Goal: Share content: Share content

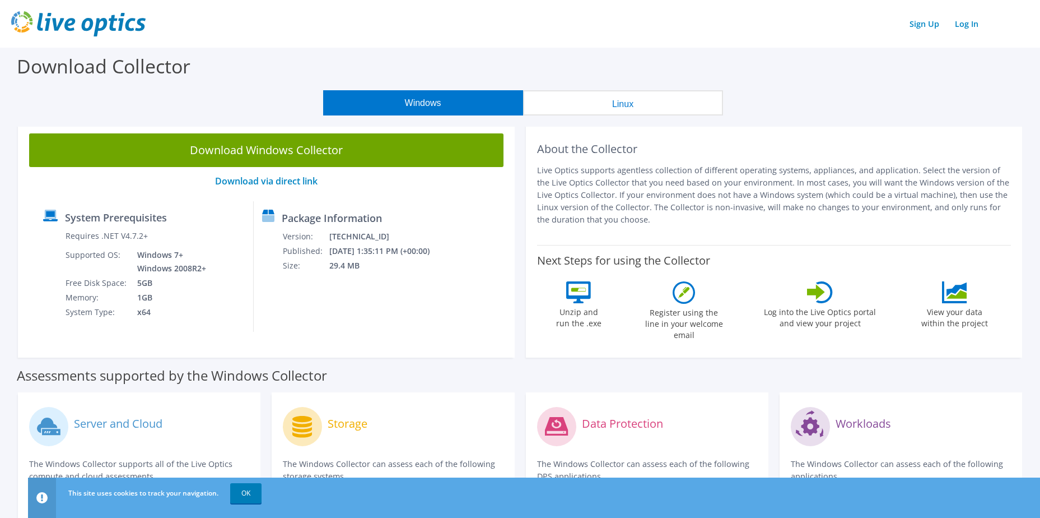
click at [895, 108] on div "Windows Linux" at bounding box center [522, 102] width 1023 height 25
click at [964, 27] on link "Log In" at bounding box center [966, 24] width 35 height 16
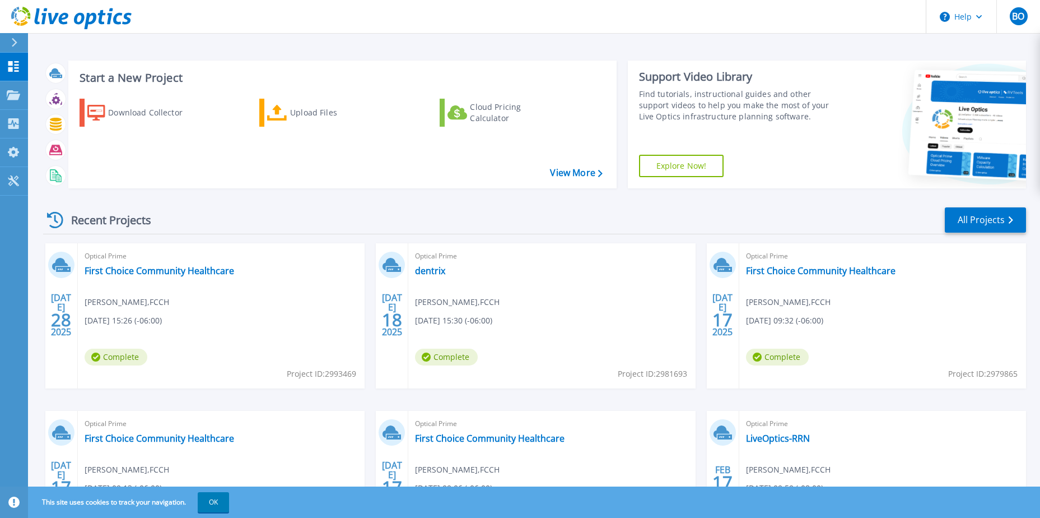
click at [535, 212] on div "Recent Projects All Projects" at bounding box center [534, 220] width 983 height 28
click at [430, 271] on link "dentrix" at bounding box center [430, 270] width 30 height 11
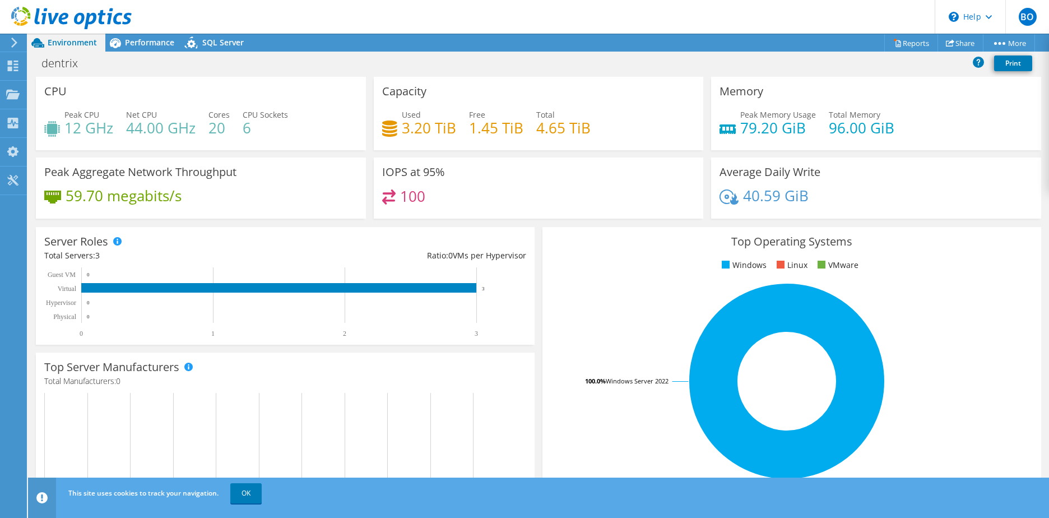
click at [483, 44] on div "Project Actions Project Actions Reports Share More" at bounding box center [538, 43] width 1021 height 18
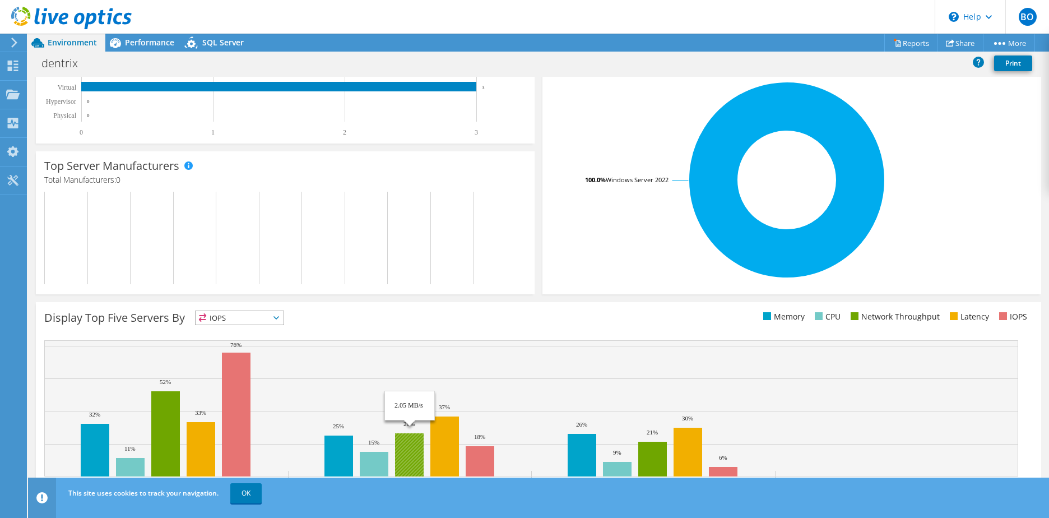
scroll to position [230, 0]
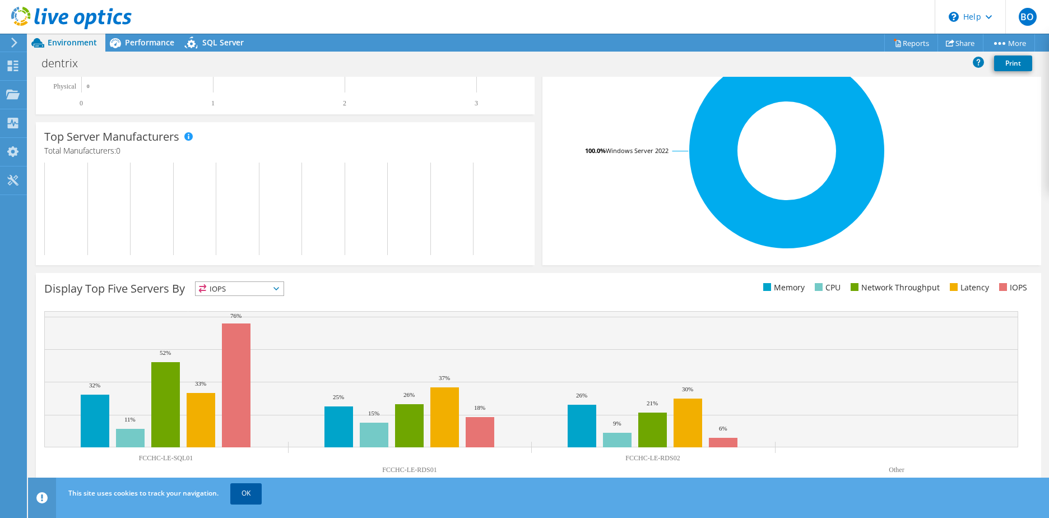
click at [248, 491] on link "OK" at bounding box center [245, 493] width 31 height 20
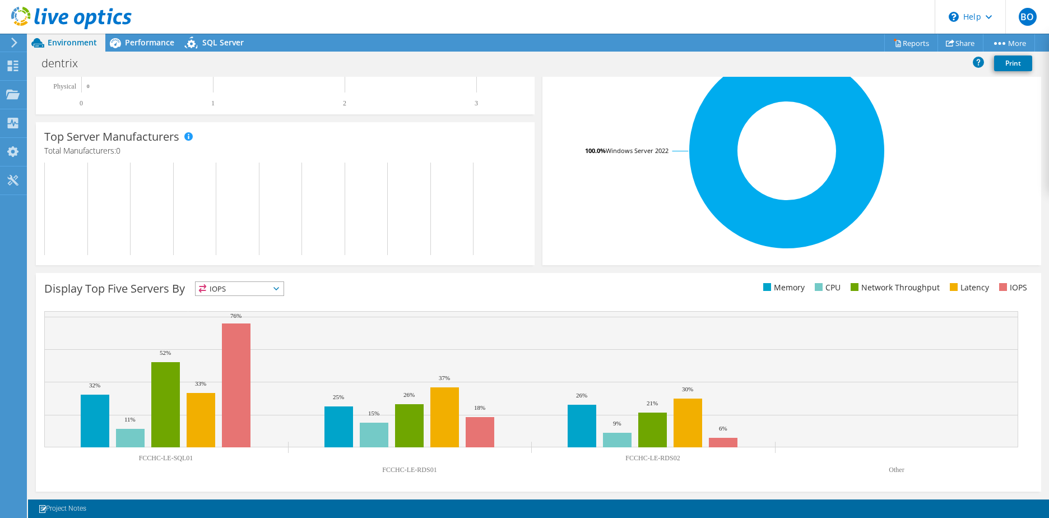
click at [278, 290] on icon at bounding box center [276, 288] width 6 height 3
click at [402, 290] on div "Display Top Five Servers By IOPS IOPS" at bounding box center [291, 290] width 494 height 18
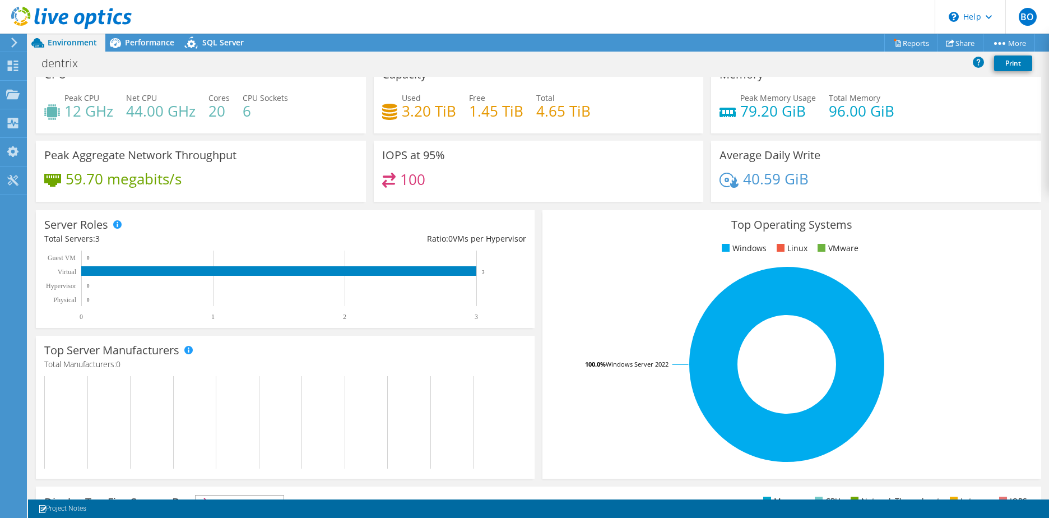
scroll to position [0, 0]
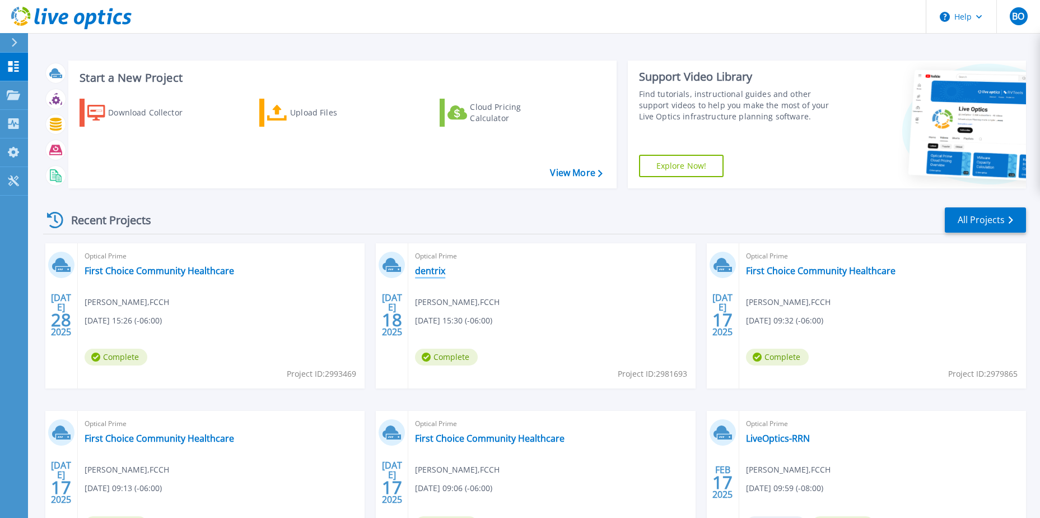
click at [428, 269] on link "dentrix" at bounding box center [430, 270] width 30 height 11
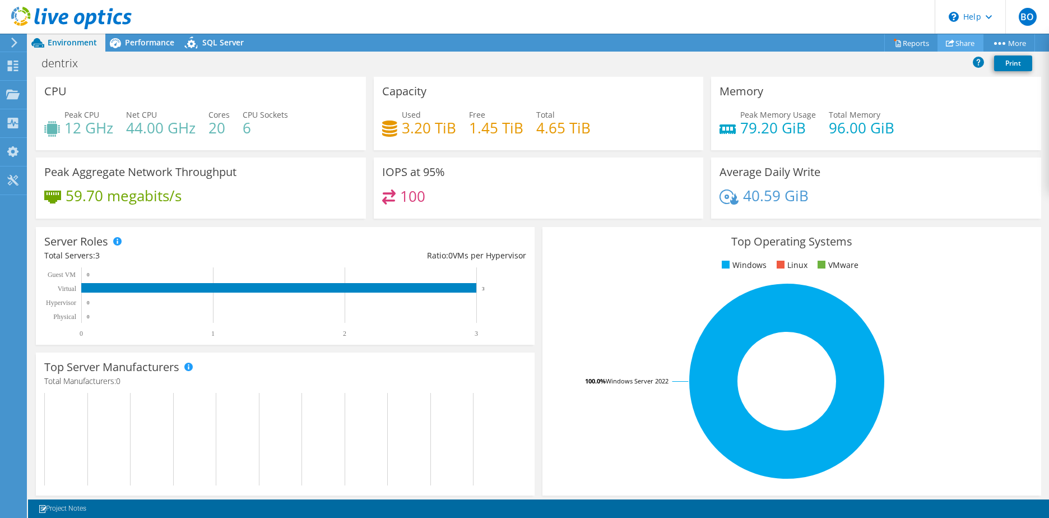
click at [953, 36] on link "Share" at bounding box center [960, 42] width 46 height 17
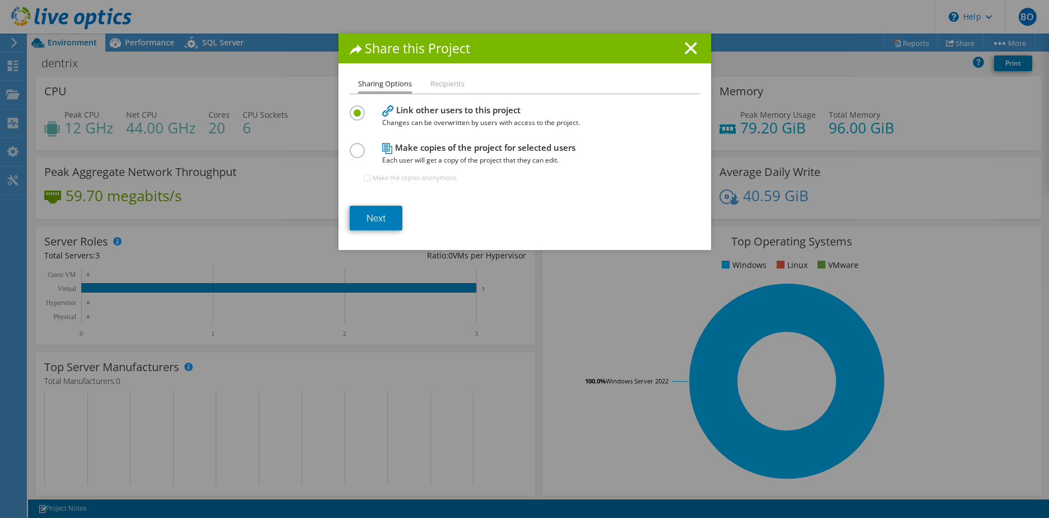
click at [351, 146] on label at bounding box center [360, 144] width 20 height 3
click at [0, 0] on input "radio" at bounding box center [0, 0] width 0 height 0
drag, startPoint x: 373, startPoint y: 216, endPoint x: 394, endPoint y: 209, distance: 22.3
click at [373, 216] on link "Next" at bounding box center [376, 218] width 53 height 25
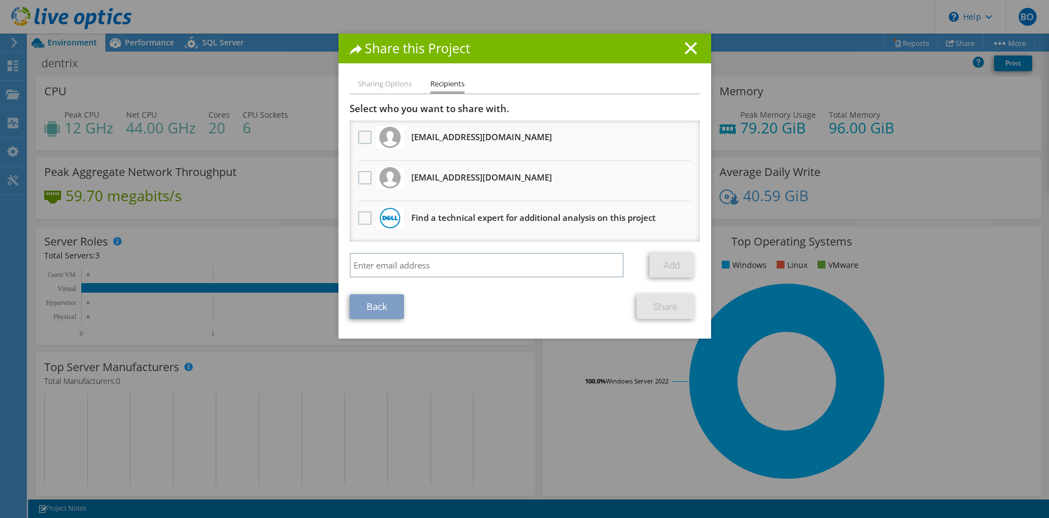
click at [360, 138] on label at bounding box center [366, 137] width 16 height 13
click at [0, 0] on input "checkbox" at bounding box center [0, 0] width 0 height 0
click at [670, 310] on link "Share" at bounding box center [665, 306] width 58 height 25
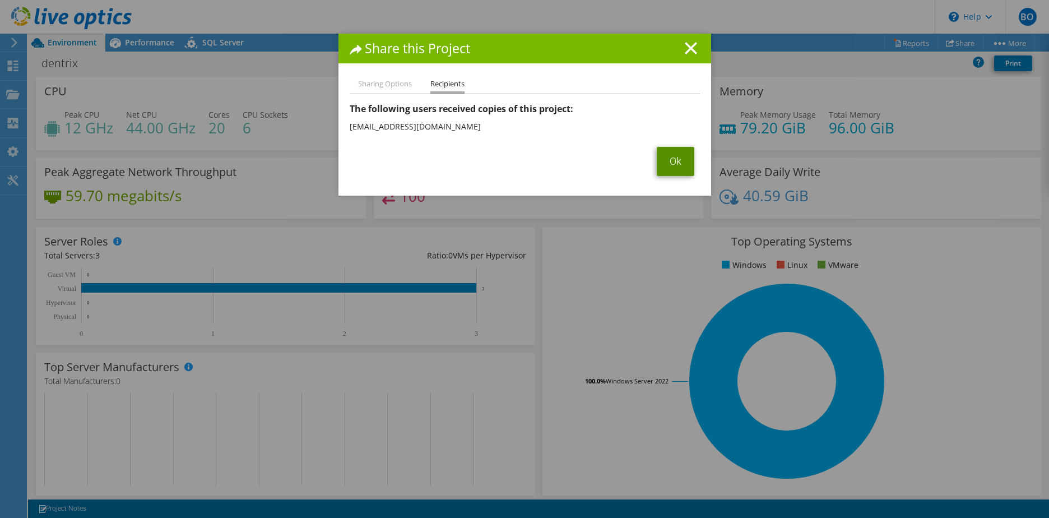
click at [662, 168] on link "Ok" at bounding box center [675, 161] width 38 height 29
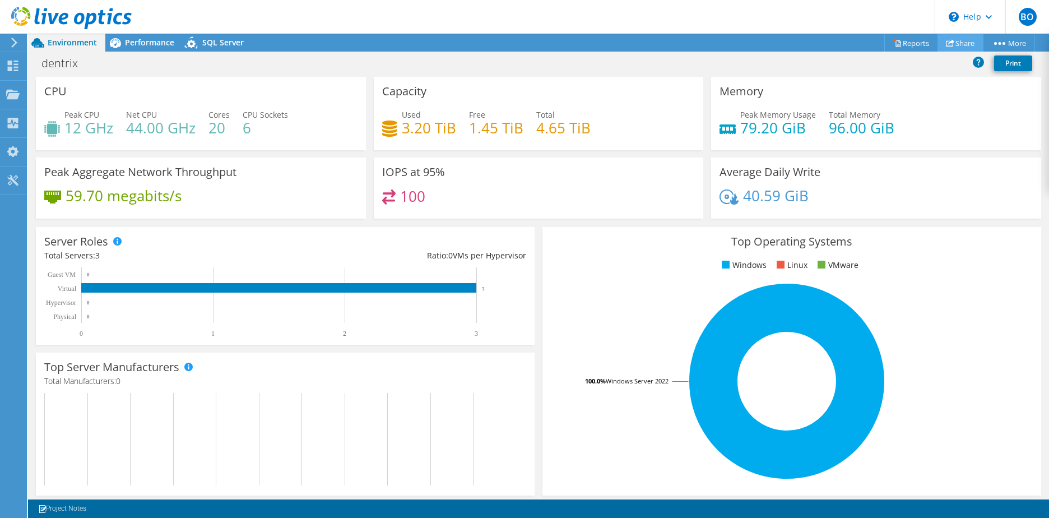
click at [966, 39] on link "Share" at bounding box center [960, 42] width 46 height 17
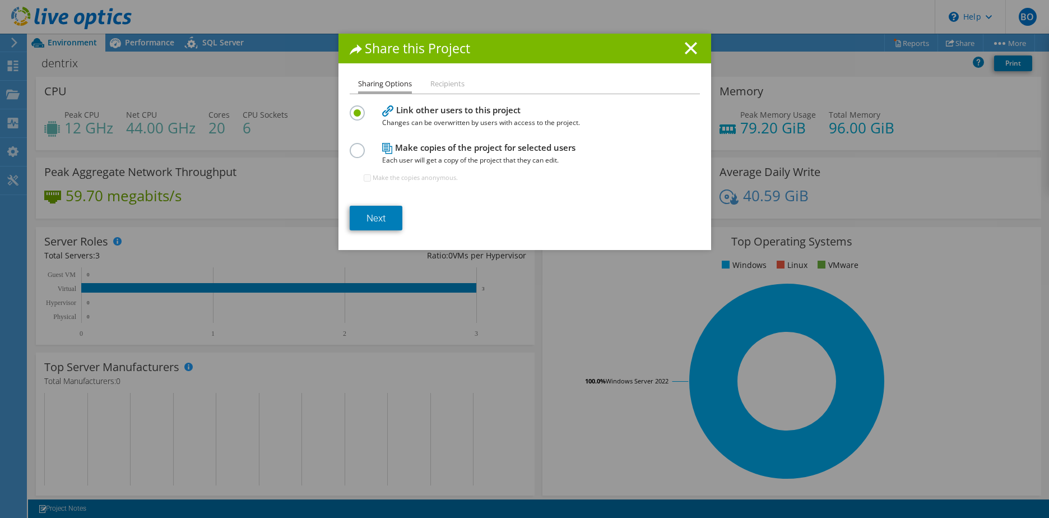
click at [686, 41] on div "Share this Project" at bounding box center [524, 49] width 372 height 30
click at [684, 49] on icon at bounding box center [690, 48] width 12 height 12
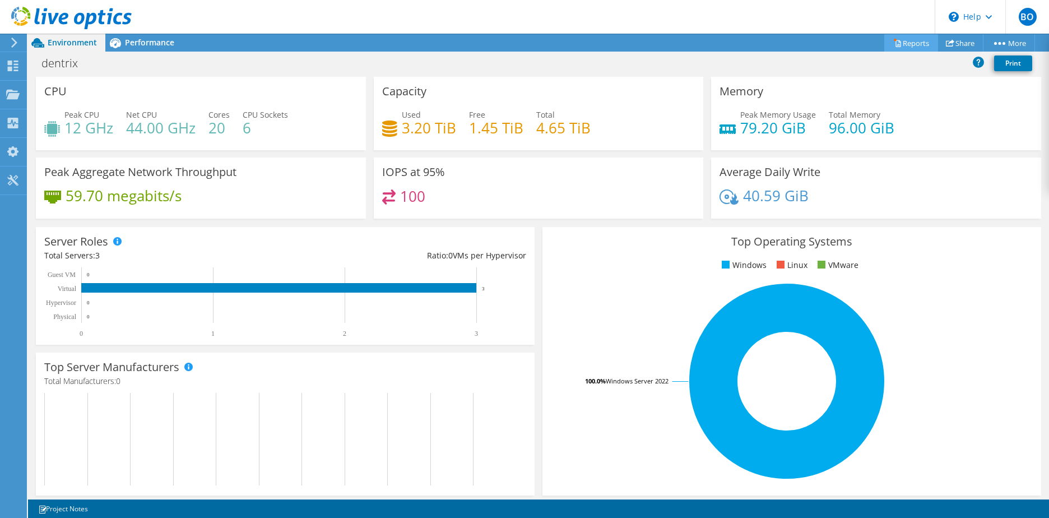
click at [898, 48] on link "Reports" at bounding box center [911, 42] width 54 height 17
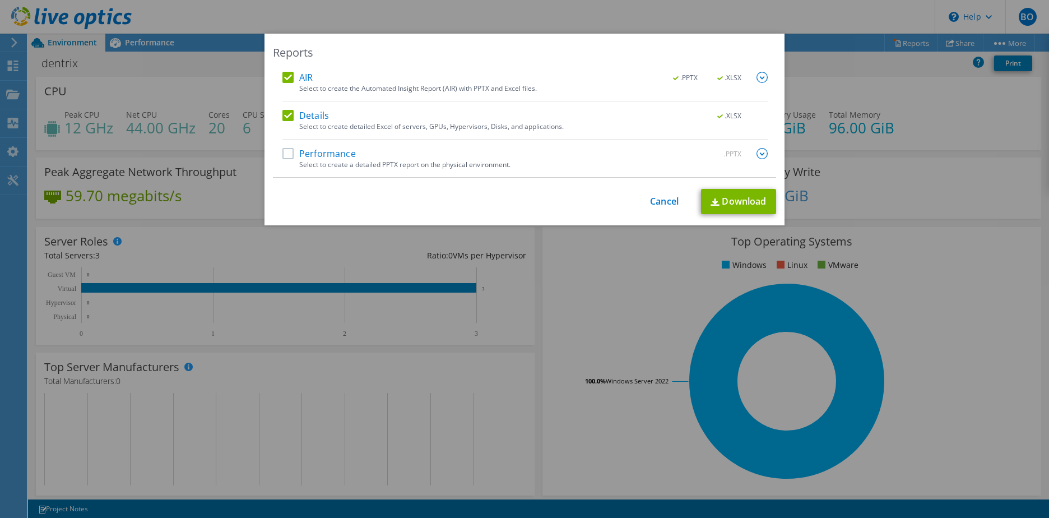
drag, startPoint x: 845, startPoint y: 71, endPoint x: 853, endPoint y: 64, distance: 10.4
click at [845, 70] on div "Reports AIR .PPTX .XLSX Select to create the Automated Insight Report (AIR) wit…" at bounding box center [524, 259] width 1049 height 450
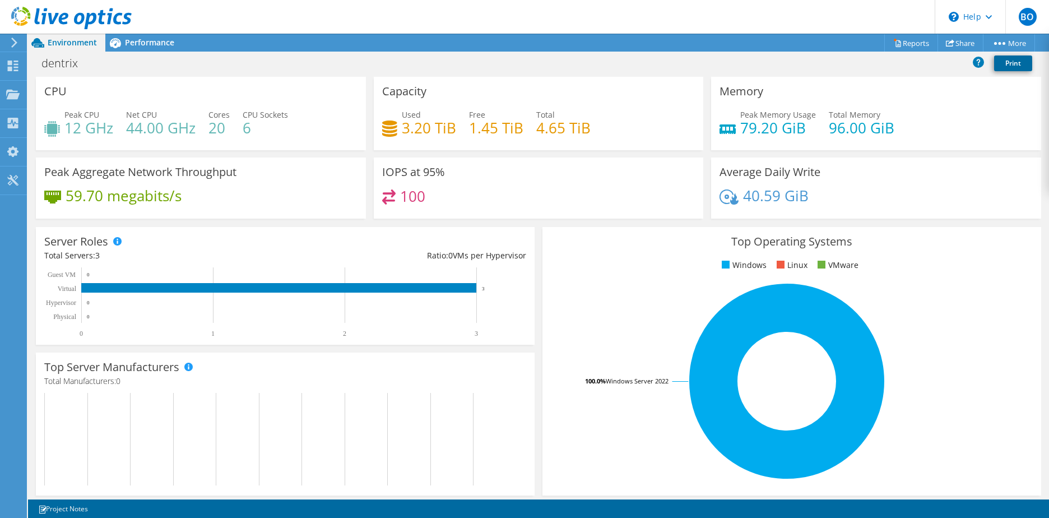
click at [1012, 66] on link "Print" at bounding box center [1013, 63] width 38 height 16
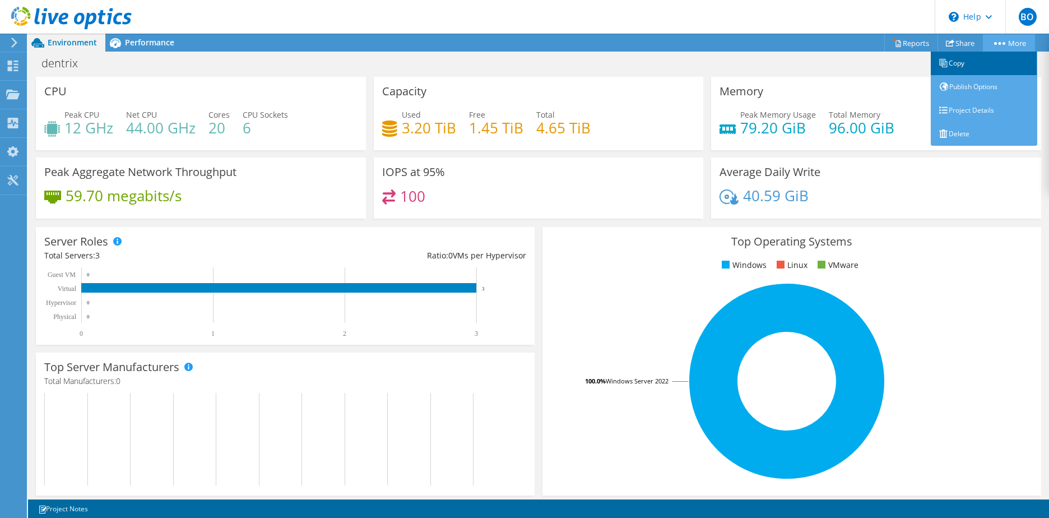
click at [999, 63] on link "Copy" at bounding box center [983, 64] width 106 height 24
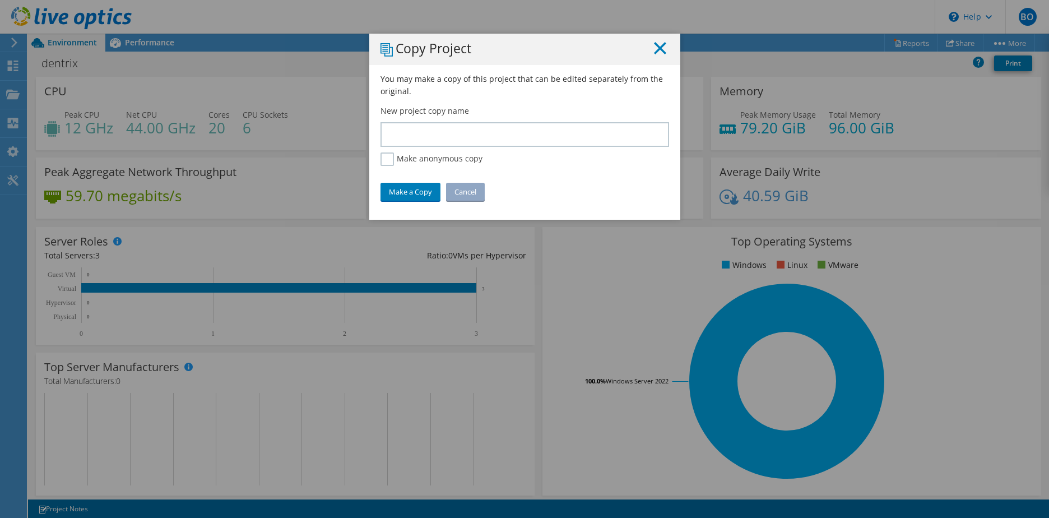
click at [659, 50] on line at bounding box center [659, 48] width 11 height 11
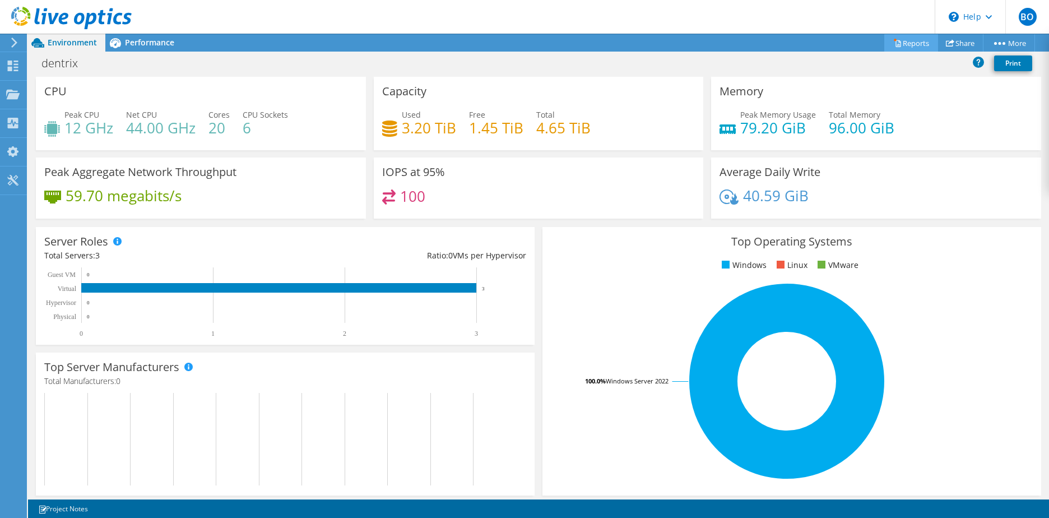
click at [909, 43] on link "Reports" at bounding box center [911, 42] width 54 height 17
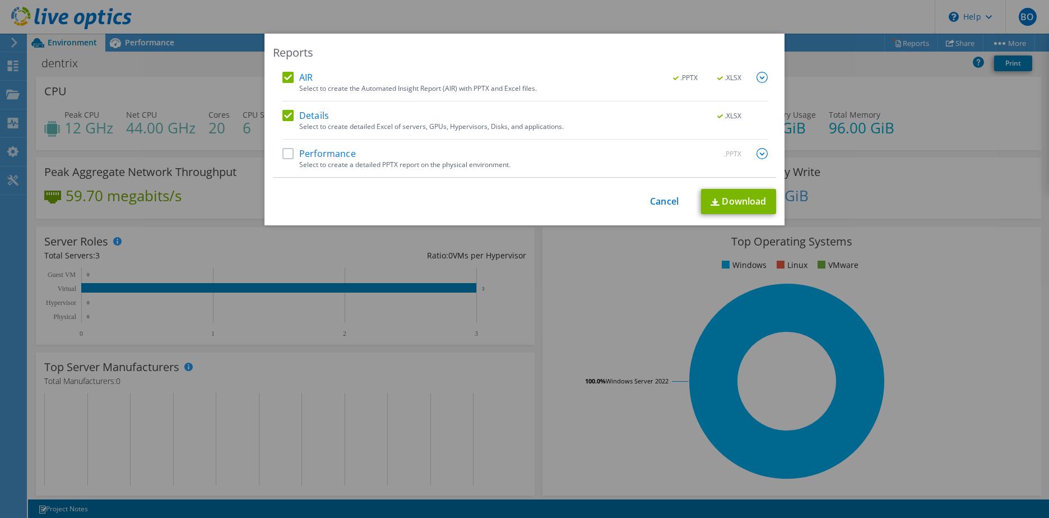
click at [283, 153] on label "Performance" at bounding box center [318, 153] width 73 height 11
click at [0, 0] on input "Performance" at bounding box center [0, 0] width 0 height 0
click at [772, 203] on div "Reports AIR .PPTX .XLSX Select to create the Automated Insight Report (AIR) wit…" at bounding box center [524, 130] width 520 height 192
click at [757, 201] on link "Download" at bounding box center [738, 201] width 75 height 25
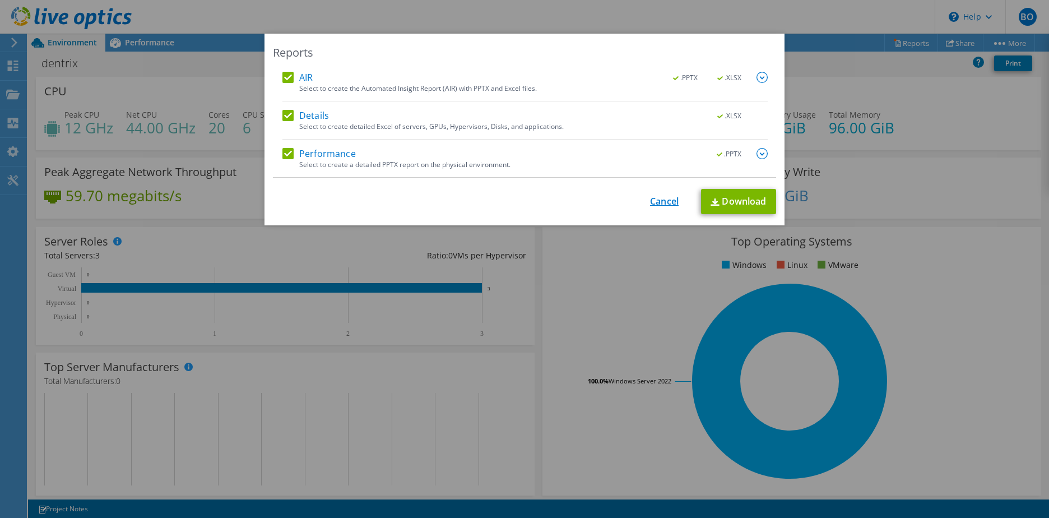
click at [667, 199] on link "Cancel" at bounding box center [664, 201] width 29 height 11
